Goal: Obtain resource: Download file/media

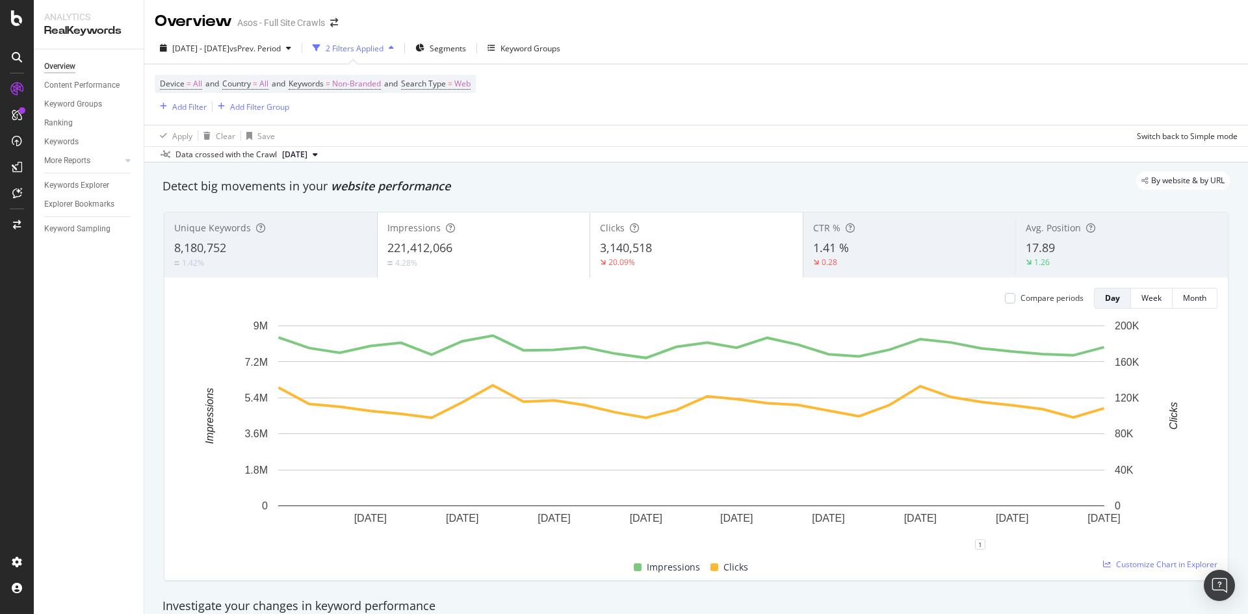
click at [504, 126] on div "Apply Clear Save Switch back to Simple mode" at bounding box center [696, 135] width 1104 height 21
click at [88, 205] on div "Explorer Bookmarks" at bounding box center [79, 205] width 70 height 14
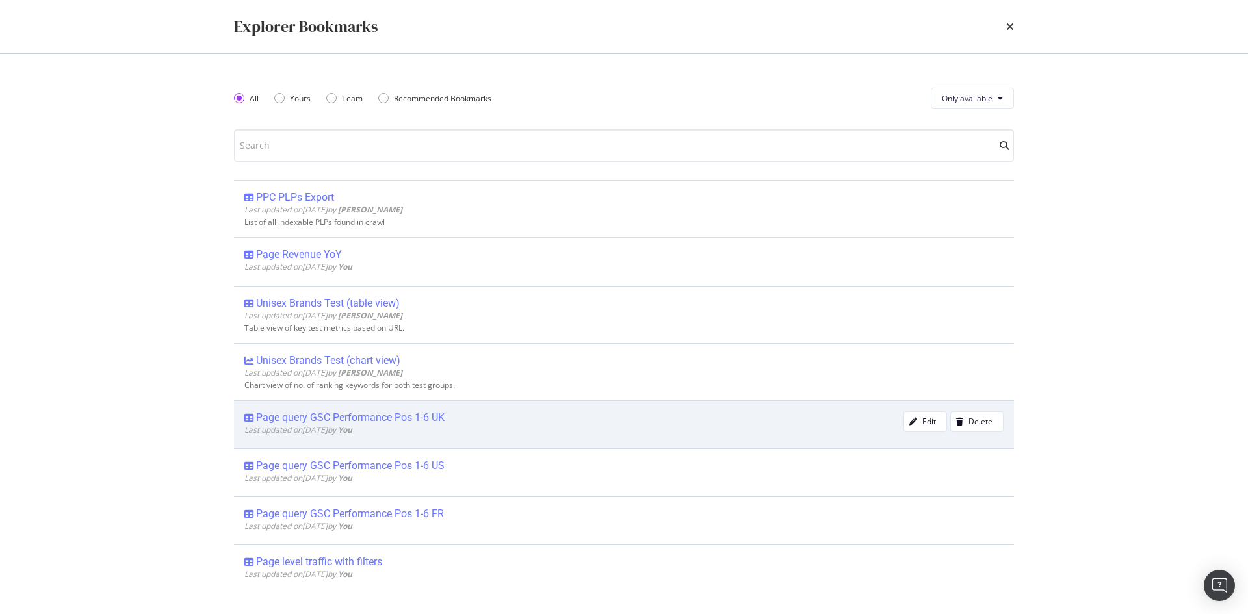
click at [423, 419] on div "Page query GSC Performance Pos 1-6 UK" at bounding box center [350, 417] width 189 height 13
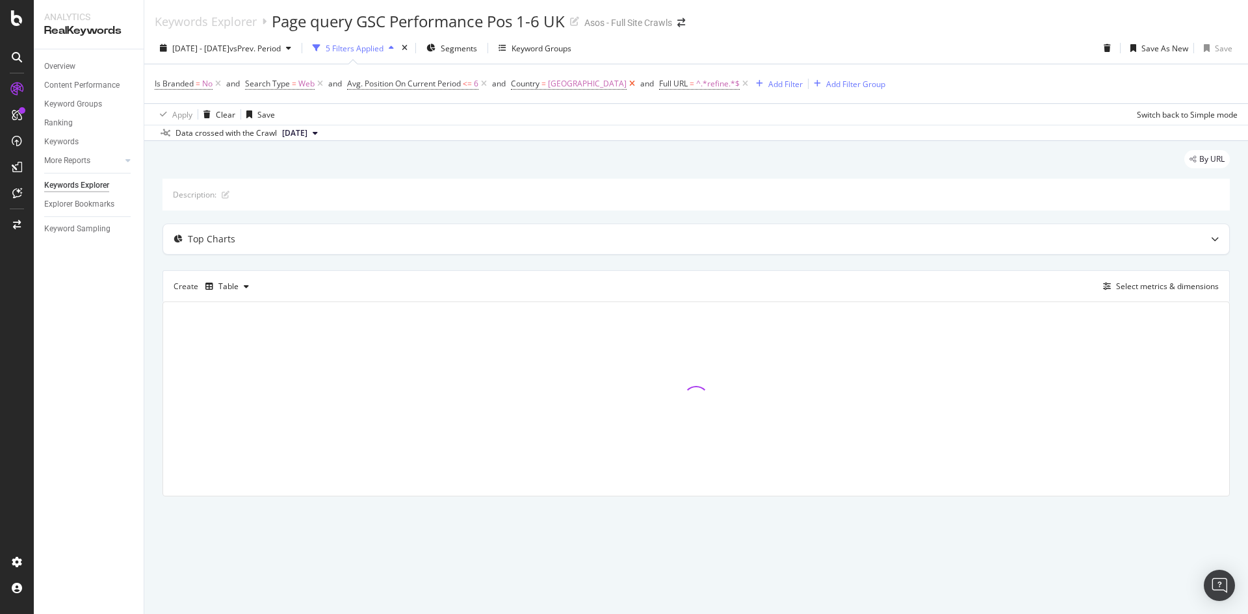
click at [627, 85] on icon at bounding box center [632, 83] width 11 height 13
click at [570, 90] on span "^.*refine.*$" at bounding box center [570, 84] width 44 height 18
type input ".com"
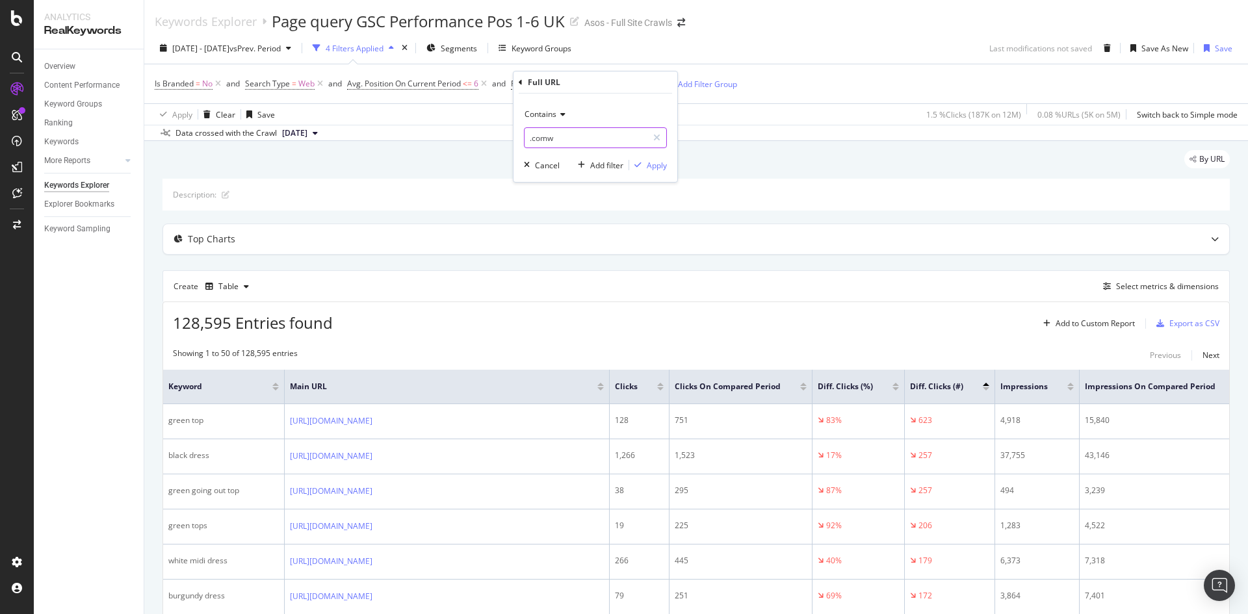
drag, startPoint x: 586, startPoint y: 134, endPoint x: 350, endPoint y: 92, distance: 239.7
click at [350, 92] on body "Analytics RealKeywords Overview Content Performance Keyword Groups Ranking Keyw…" at bounding box center [624, 307] width 1248 height 614
drag, startPoint x: 584, startPoint y: 141, endPoint x: 502, endPoint y: 133, distance: 82.3
click at [502, 133] on body "Analytics RealKeywords Overview Content Performance Keyword Groups Ranking Keyw…" at bounding box center [624, 307] width 1248 height 614
drag, startPoint x: 571, startPoint y: 141, endPoint x: 501, endPoint y: 131, distance: 70.9
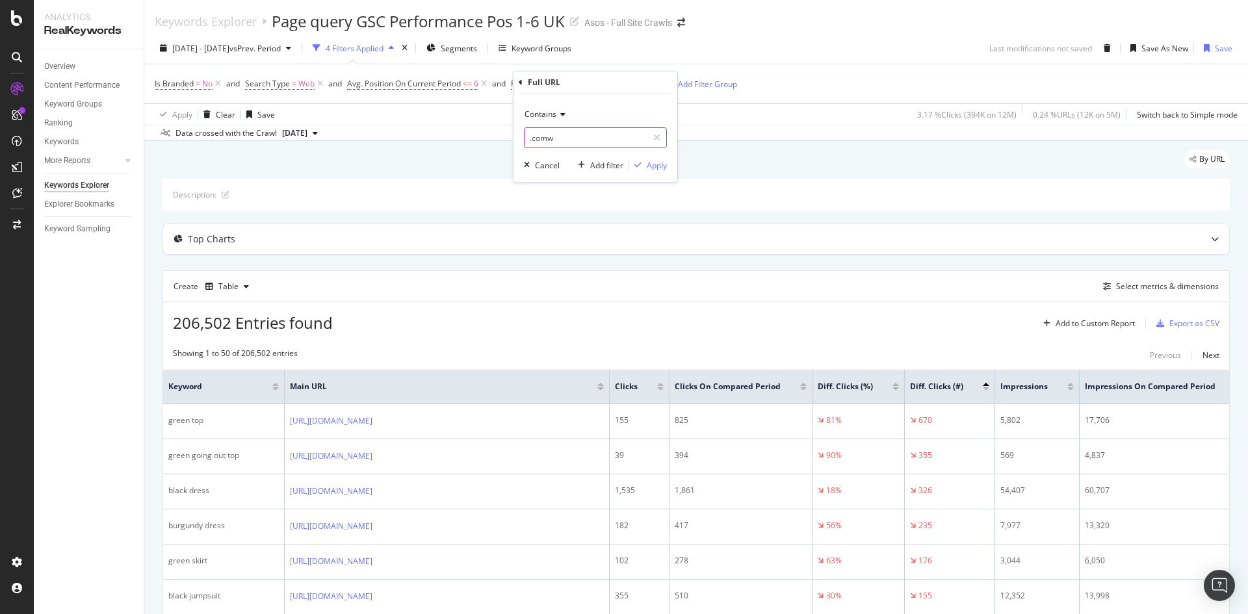
click at [500, 138] on body "Analytics RealKeywords Overview Content Performance Keyword Groups Ranking Keyw…" at bounding box center [624, 307] width 1248 height 614
type input "."
type input "/fashion-feed/"
click at [654, 171] on div "Apply" at bounding box center [648, 165] width 38 height 12
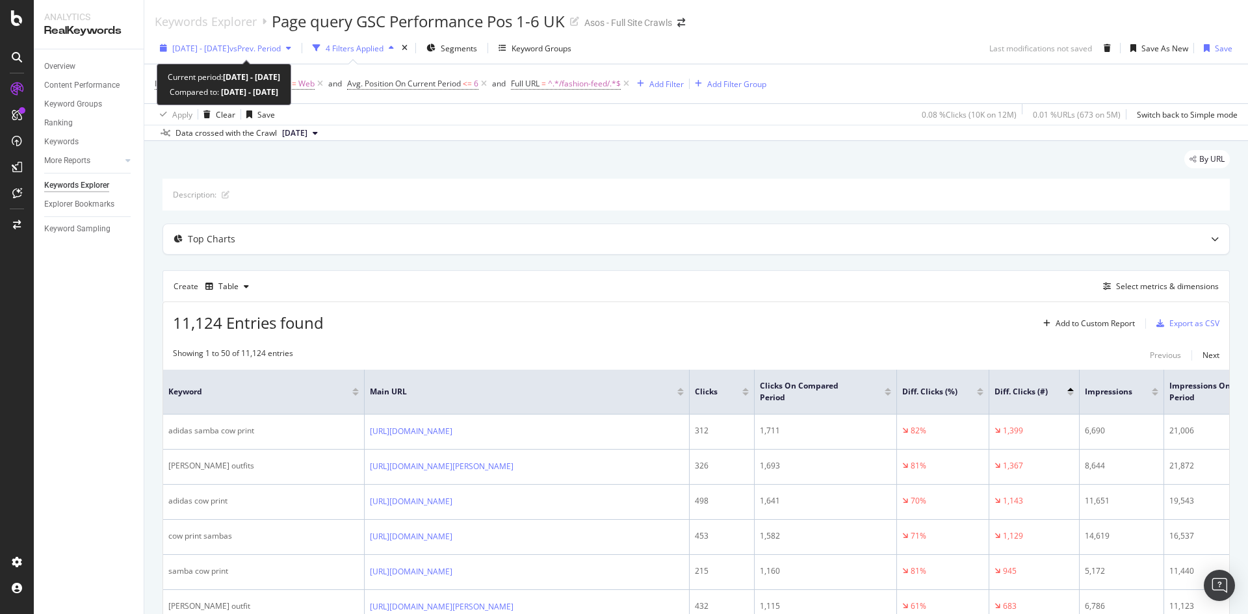
click at [273, 51] on span "vs Prev. Period" at bounding box center [254, 48] width 51 height 11
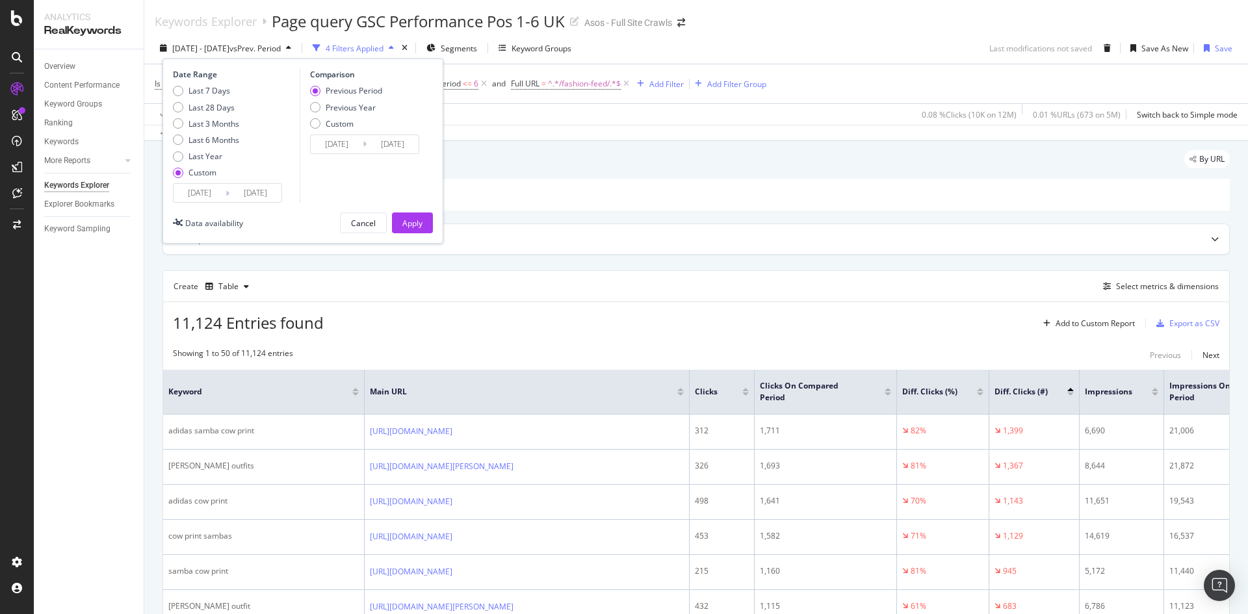
drag, startPoint x: 197, startPoint y: 156, endPoint x: 222, endPoint y: 187, distance: 39.3
click at [197, 154] on div "Last Year" at bounding box center [206, 156] width 34 height 11
type input "[DATE]"
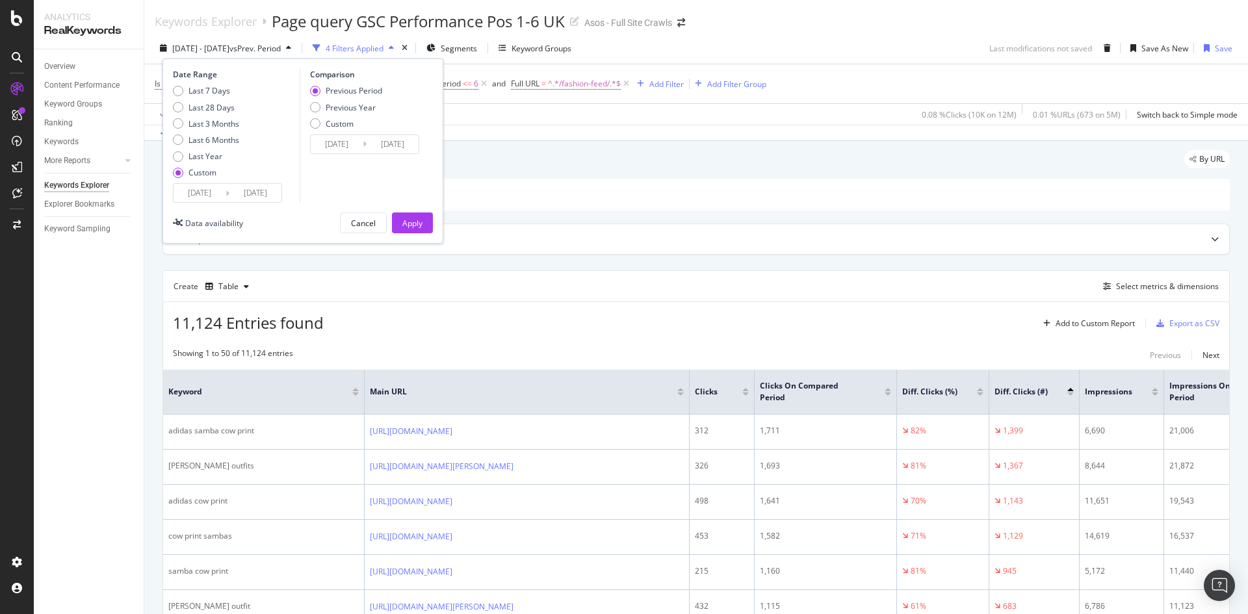
type input "[DATE]"
click at [226, 194] on icon at bounding box center [228, 193] width 4 height 12
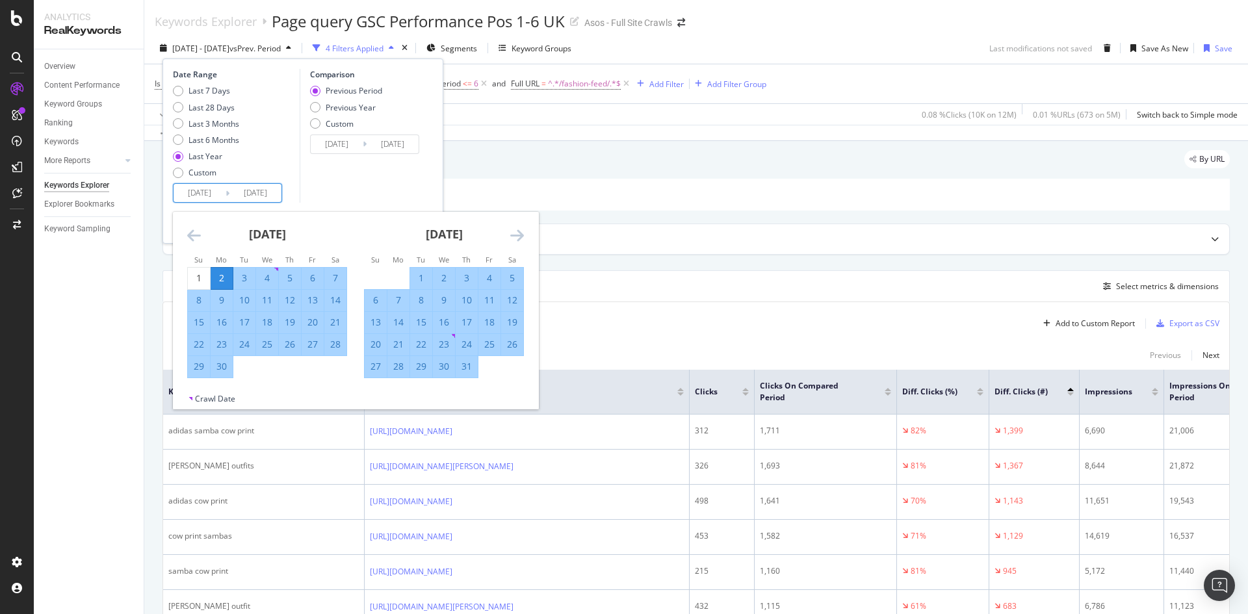
click at [214, 194] on input "[DATE]" at bounding box center [200, 193] width 52 height 18
drag, startPoint x: 200, startPoint y: 274, endPoint x: 313, endPoint y: 287, distance: 113.8
click at [203, 274] on div "1" at bounding box center [199, 278] width 22 height 13
type input "[DATE]"
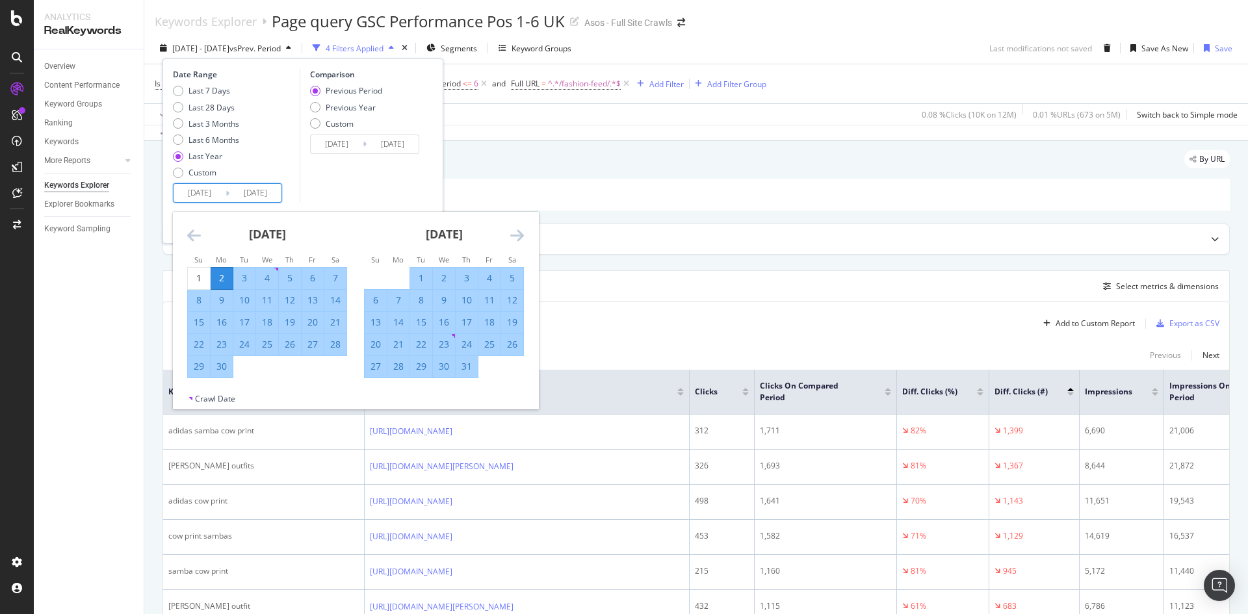
type input "[DATE]"
click at [265, 198] on input "[DATE]" at bounding box center [255, 193] width 52 height 18
type input "[DATE]"
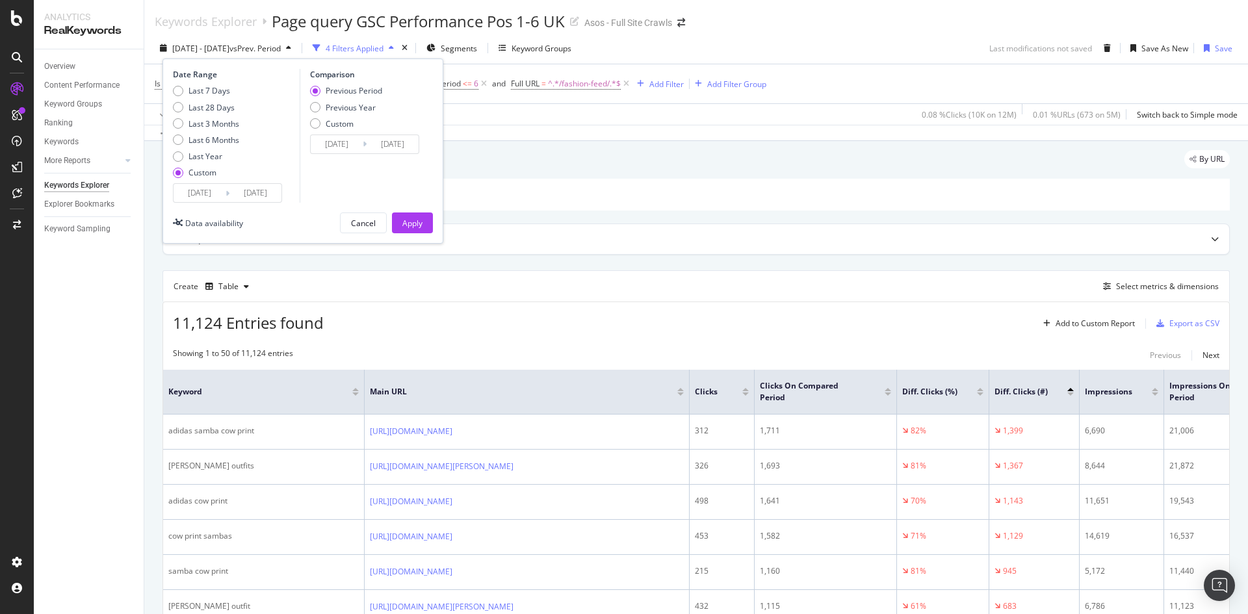
type input "[DATE]"
click at [319, 183] on div "Comparison Previous Period Previous Year Custom [DATE] Navigate forward to inte…" at bounding box center [362, 136] width 124 height 134
click at [402, 218] on button "Apply" at bounding box center [412, 223] width 41 height 21
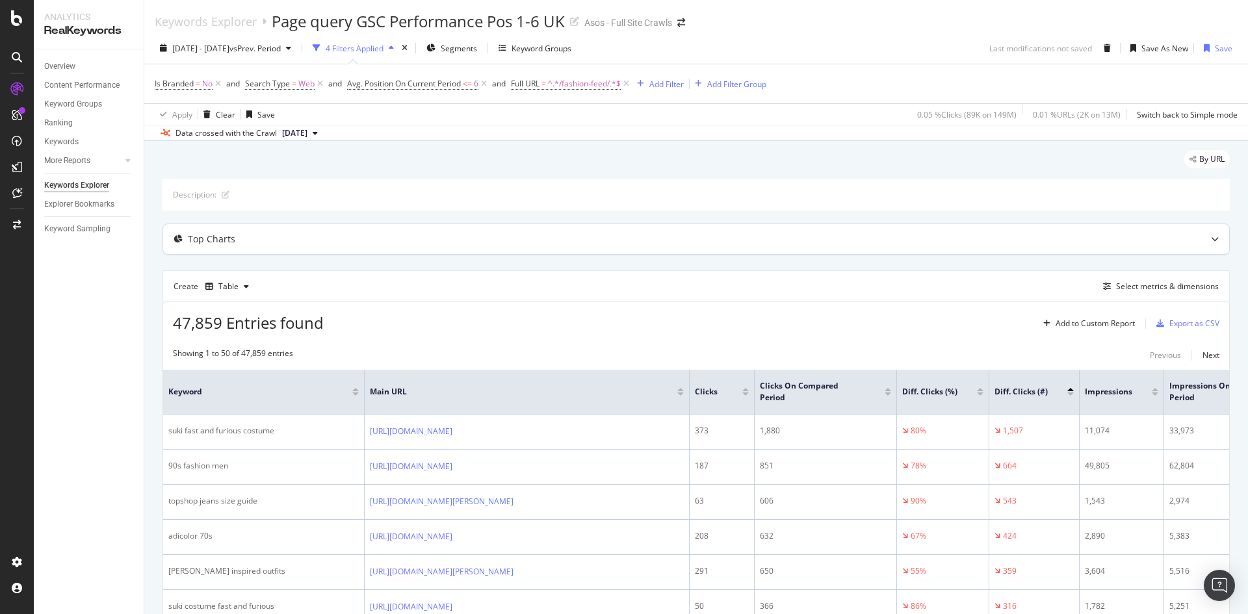
drag, startPoint x: 477, startPoint y: 244, endPoint x: 486, endPoint y: 244, distance: 8.5
click at [486, 244] on div "Top Charts" at bounding box center [670, 239] width 1015 height 13
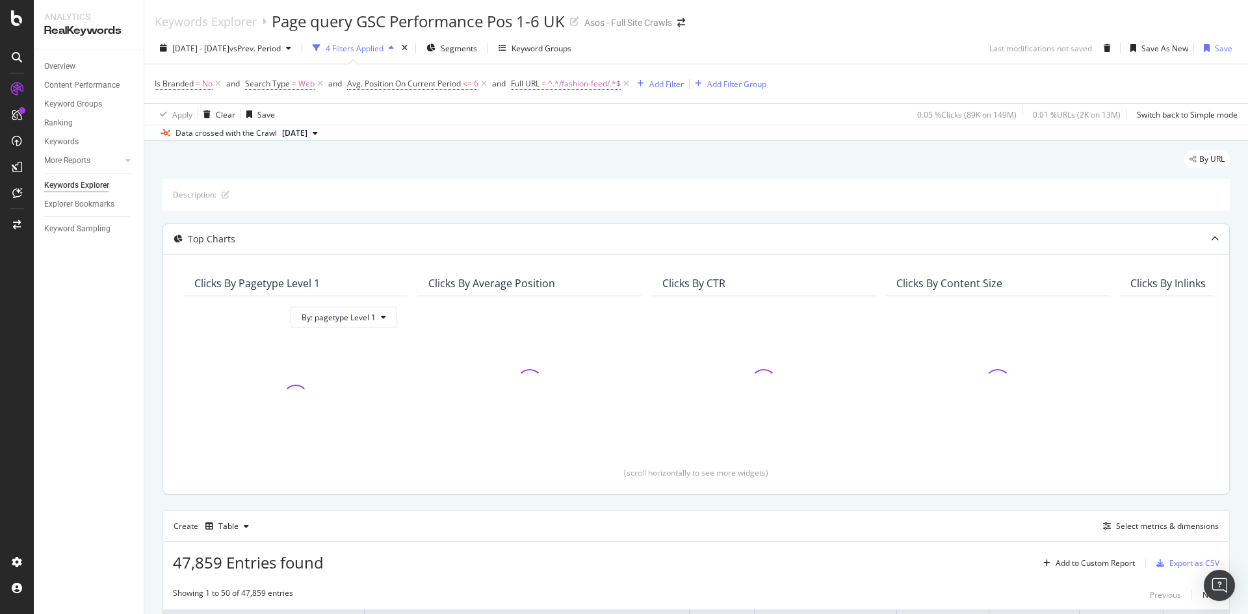
click at [482, 239] on div "Top Charts" at bounding box center [670, 239] width 1015 height 13
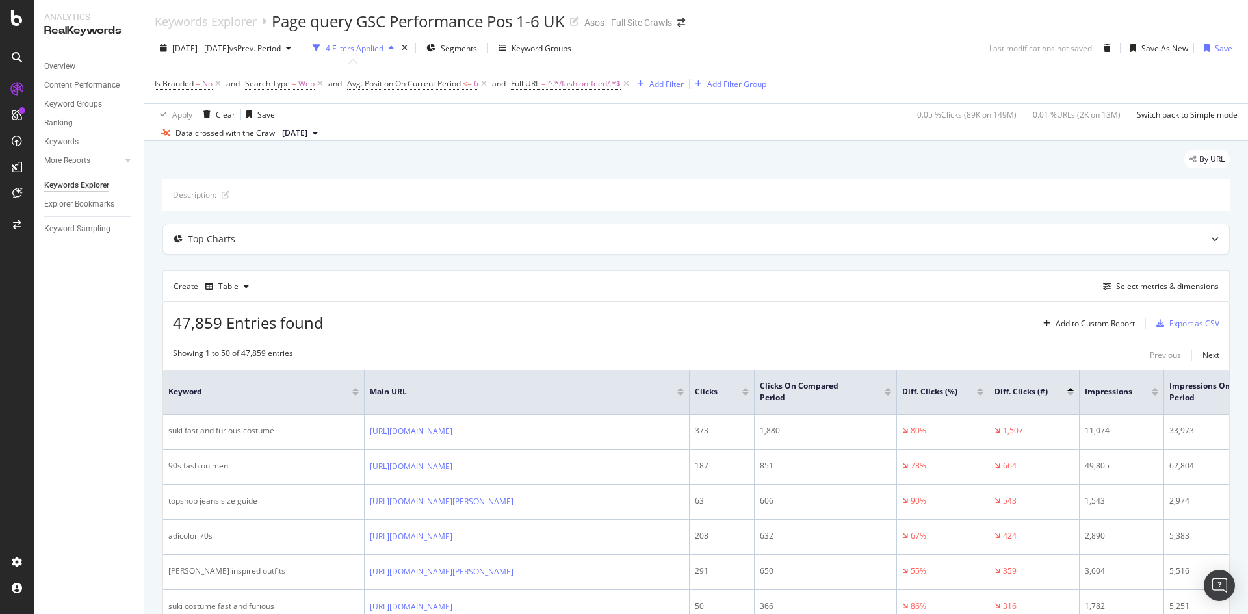
click at [492, 166] on div "By URL" at bounding box center [696, 164] width 1067 height 29
click at [575, 85] on span "^.*/fashion-feed/.*$" at bounding box center [584, 84] width 73 height 18
drag, startPoint x: 696, startPoint y: 168, endPoint x: 679, endPoint y: 159, distance: 19.2
click at [697, 168] on div "By URL" at bounding box center [696, 164] width 1067 height 29
click at [449, 138] on div "Data crossed with the Crawl [DATE]" at bounding box center [696, 133] width 1104 height 16
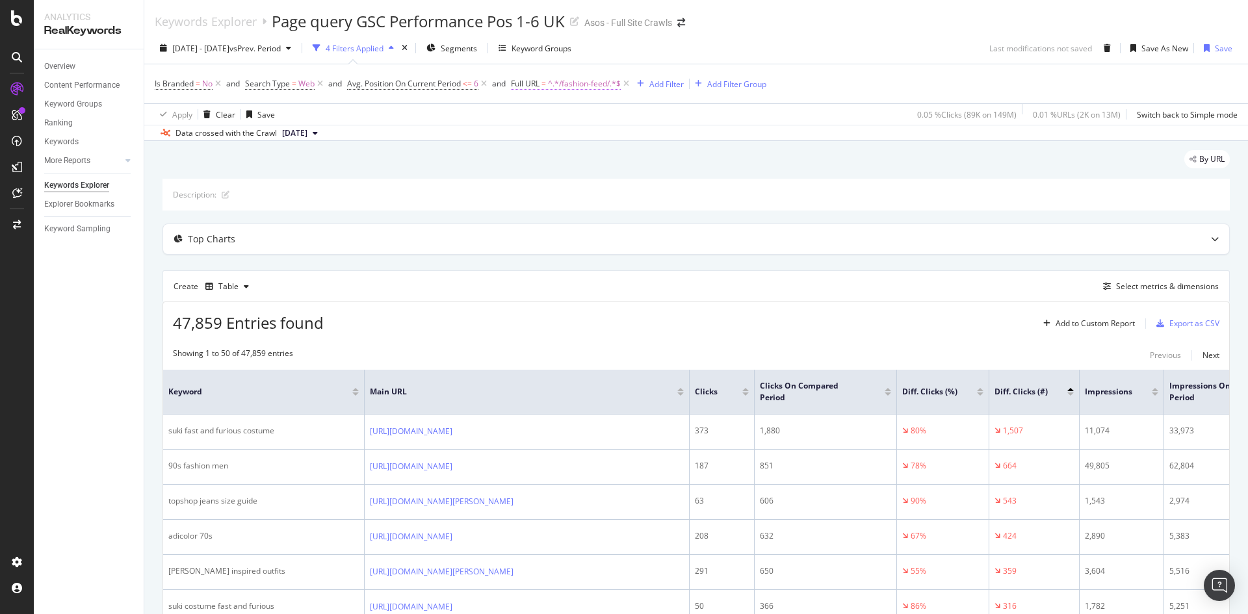
click at [546, 88] on span "=" at bounding box center [543, 83] width 5 height 11
click at [757, 176] on div "By URL" at bounding box center [696, 164] width 1067 height 29
click at [432, 85] on span "Avg. Position On Current Period" at bounding box center [404, 83] width 114 height 11
click at [614, 183] on div "Description:" at bounding box center [696, 195] width 1067 height 32
click at [466, 83] on span "<=" at bounding box center [467, 83] width 9 height 11
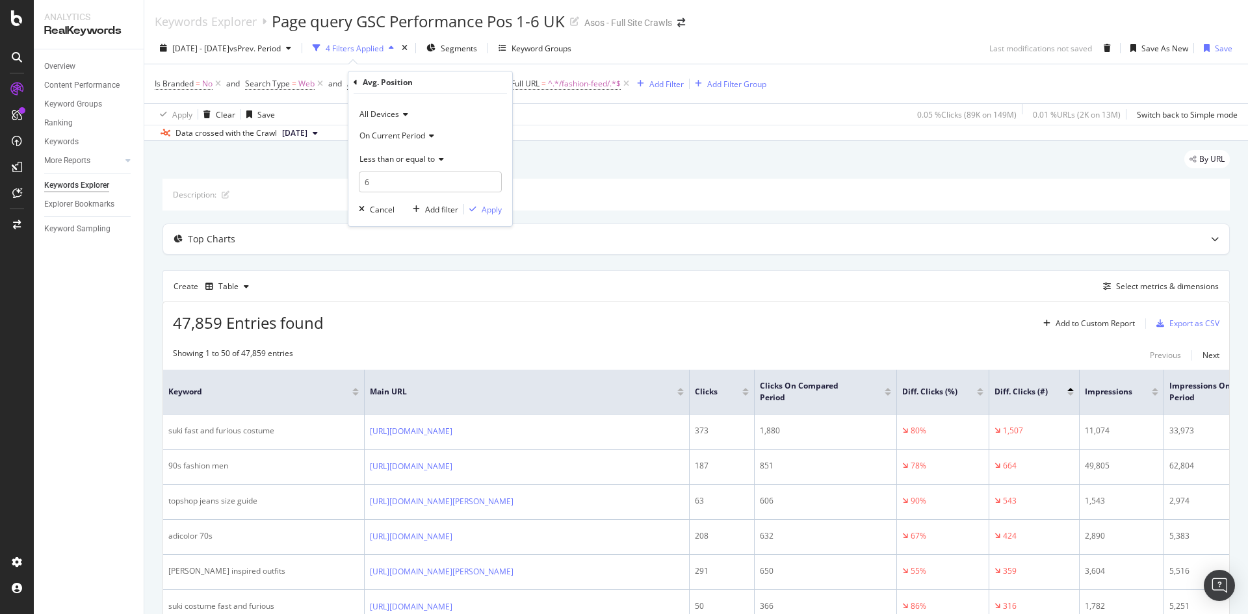
click at [488, 81] on icon at bounding box center [483, 83] width 11 height 13
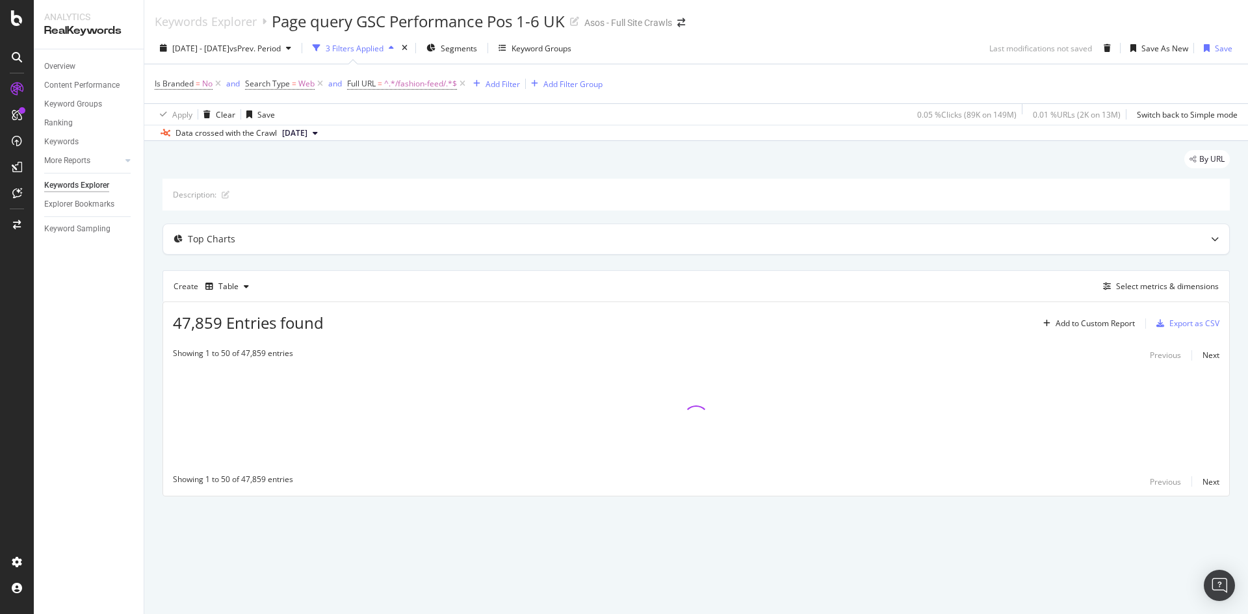
click at [425, 136] on div "Data crossed with the Crawl [DATE]" at bounding box center [696, 133] width 1104 height 16
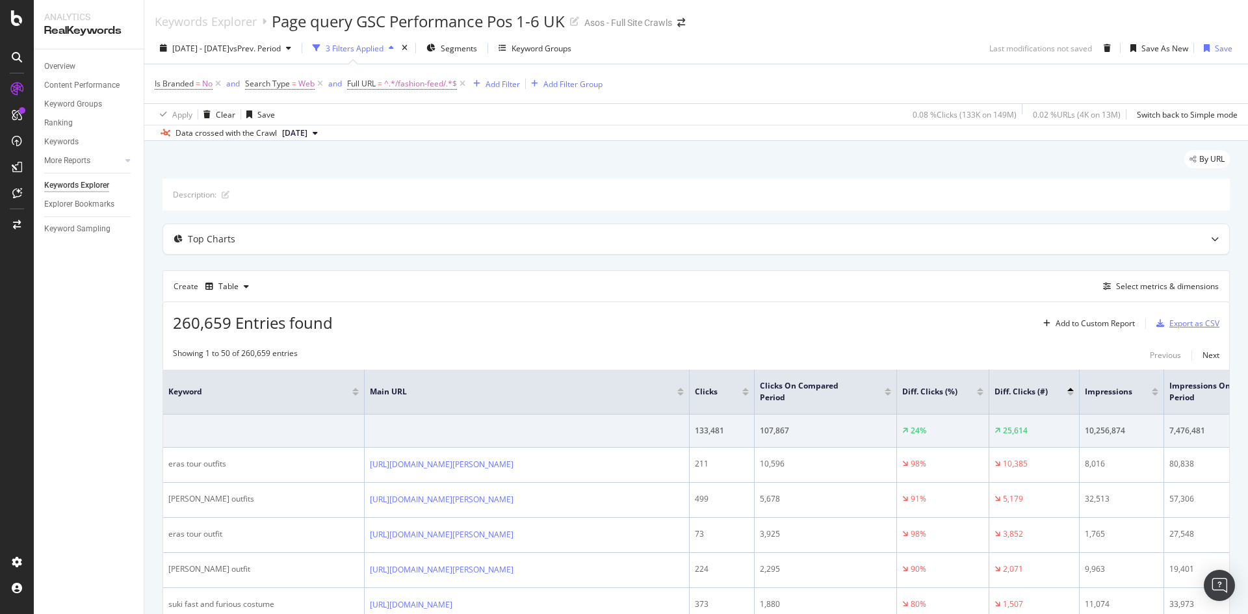
click at [1169, 322] on div "Export as CSV" at bounding box center [1194, 323] width 50 height 11
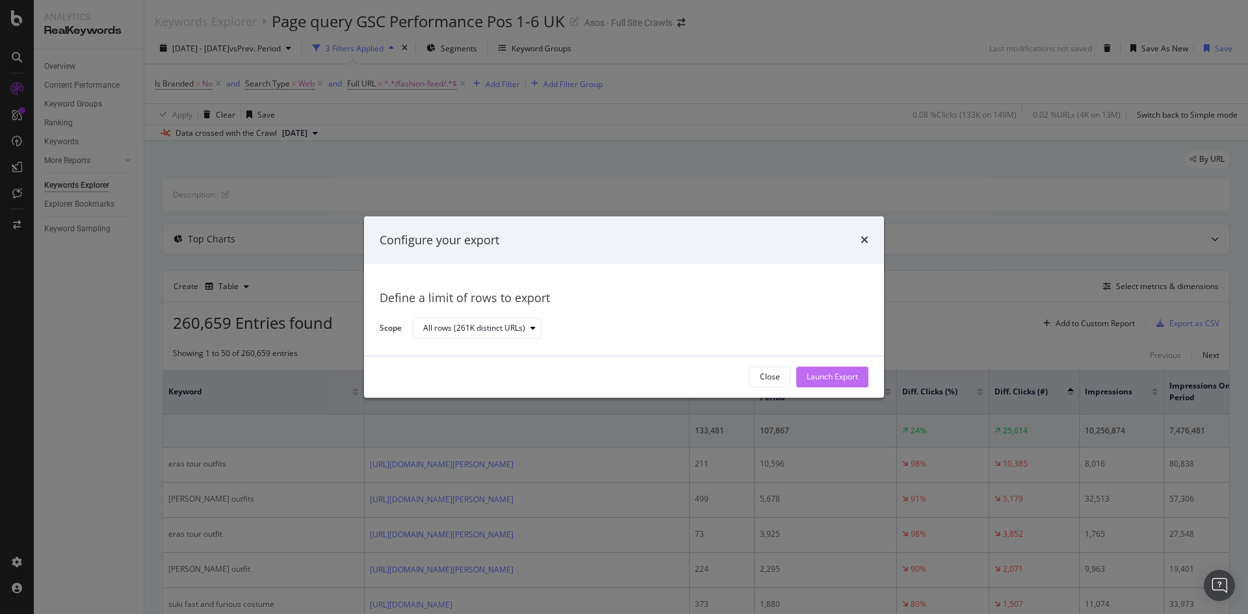
click at [833, 380] on div "Launch Export" at bounding box center [832, 377] width 51 height 11
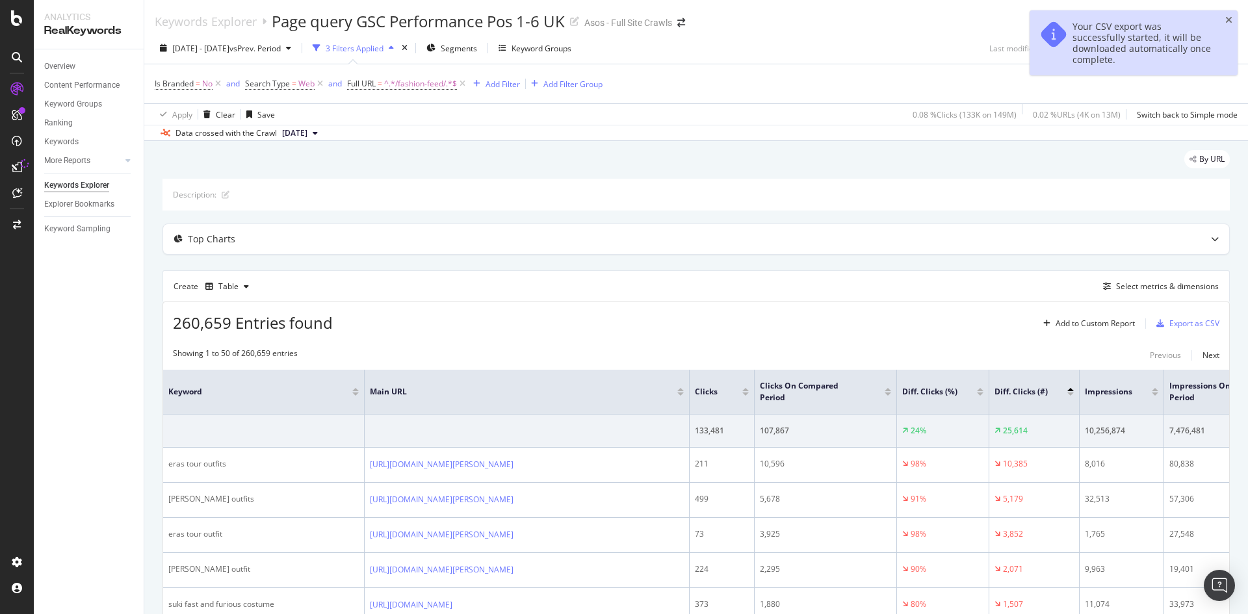
click at [129, 451] on div "Overview Content Performance Keyword Groups Ranking Keywords More Reports Count…" at bounding box center [89, 331] width 110 height 565
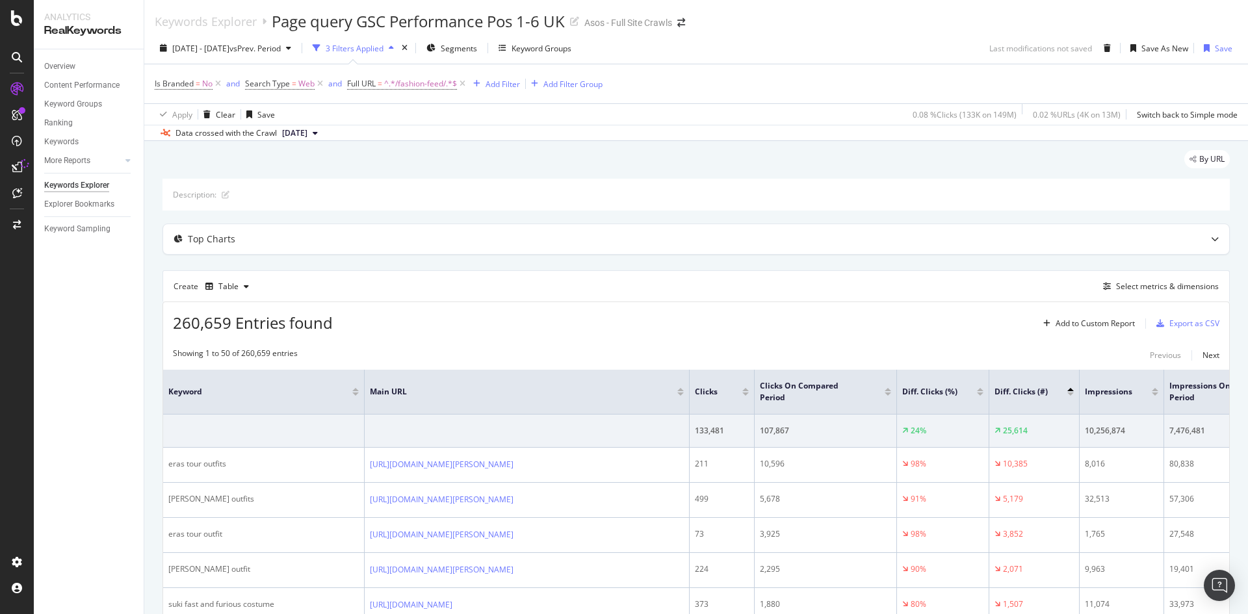
drag, startPoint x: 922, startPoint y: 270, endPoint x: 907, endPoint y: 270, distance: 14.3
click at [1200, 324] on div "Export as CSV" at bounding box center [1194, 323] width 50 height 11
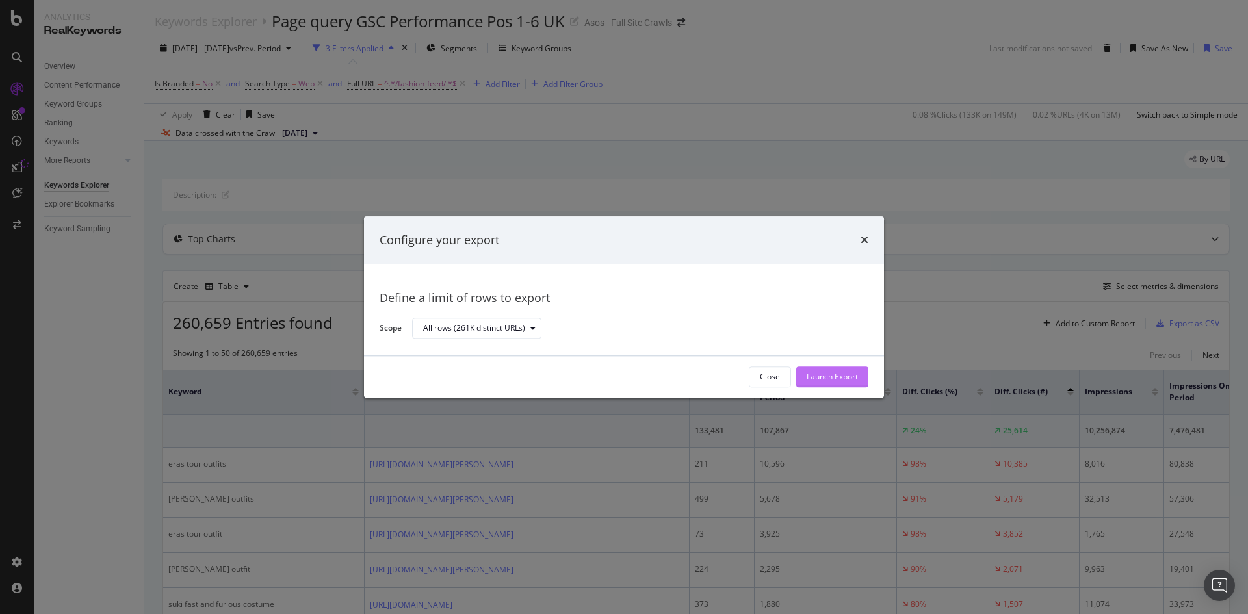
click at [819, 373] on div "Launch Export" at bounding box center [832, 377] width 51 height 11
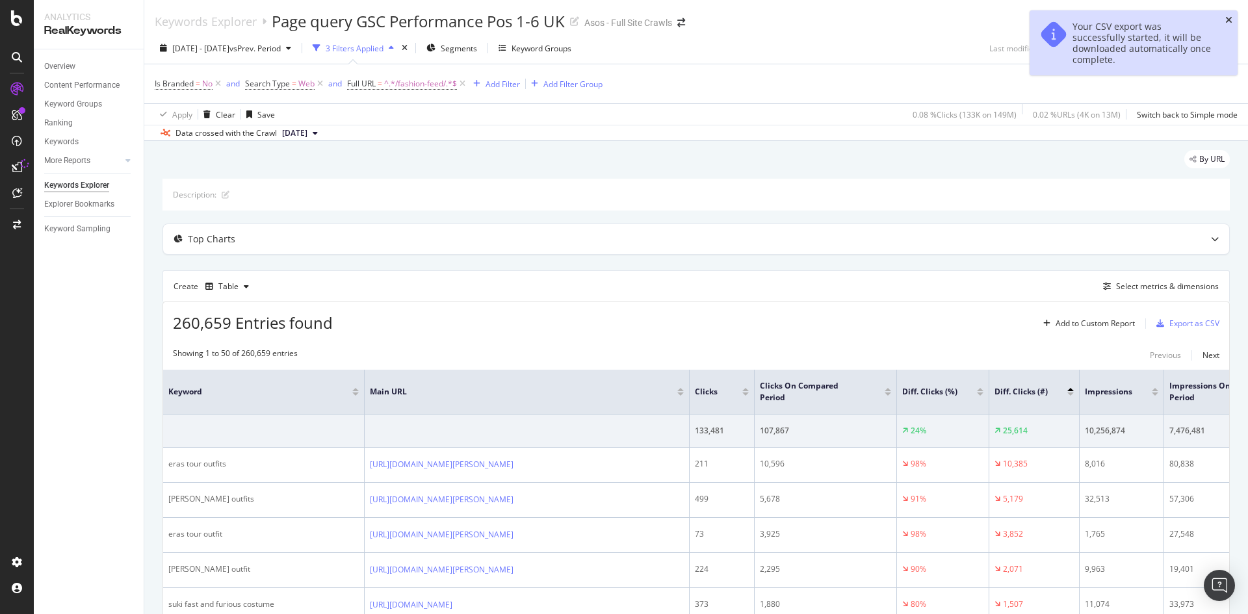
click at [1227, 20] on icon "close toast" at bounding box center [1228, 20] width 7 height 9
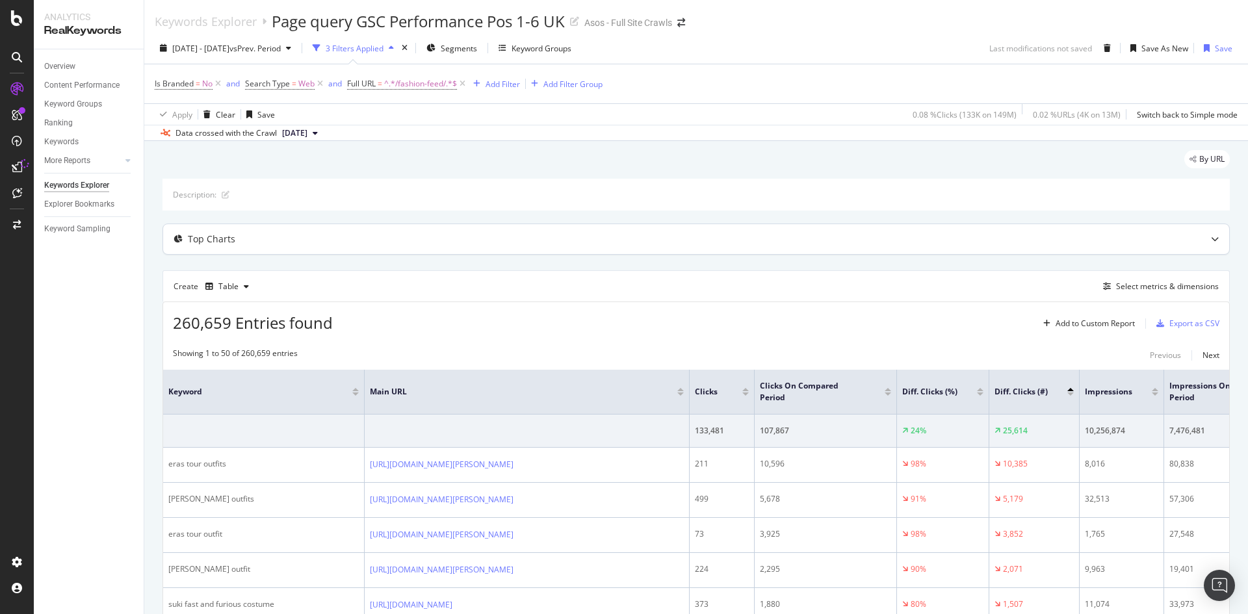
click at [896, 247] on div "Top Charts" at bounding box center [696, 239] width 1066 height 30
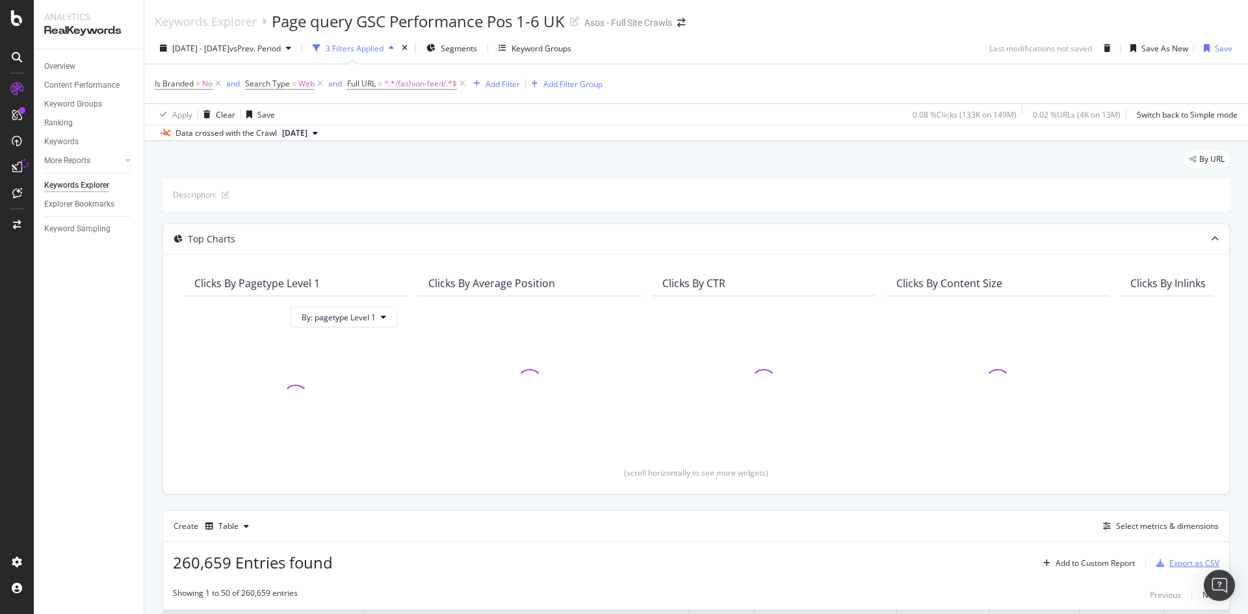
click at [1169, 558] on div "Export as CSV" at bounding box center [1194, 563] width 50 height 11
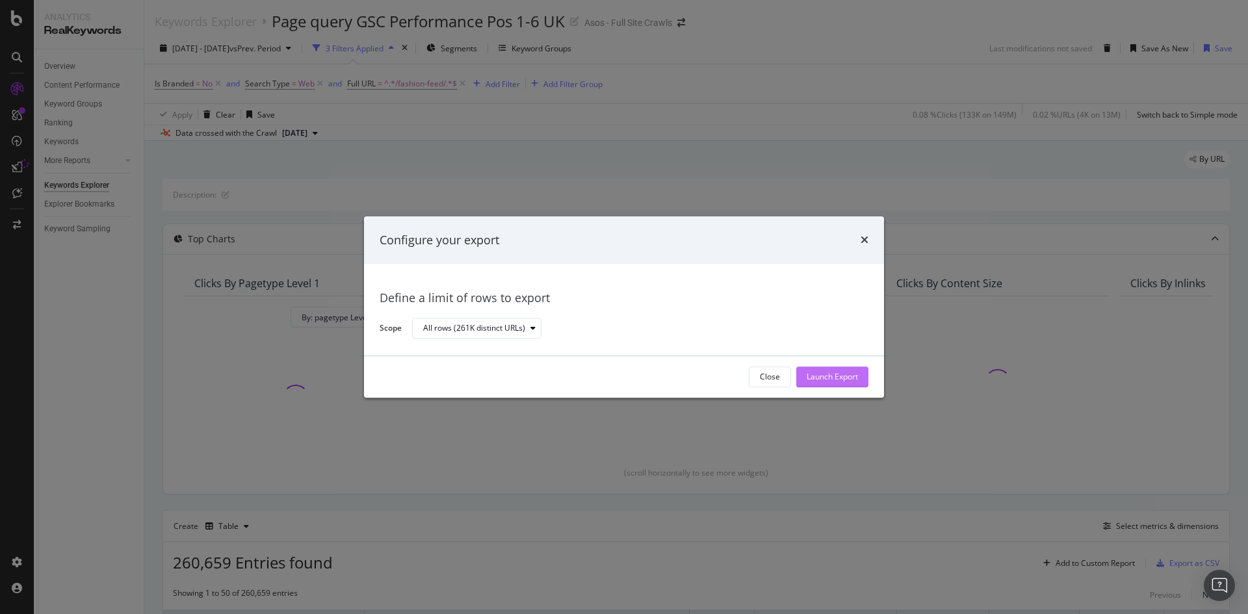
click at [829, 376] on div "Launch Export" at bounding box center [832, 377] width 51 height 11
